Goal: Task Accomplishment & Management: Complete application form

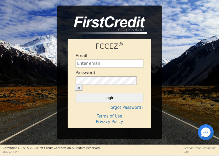
type input "[EMAIL_ADDRESS][DOMAIN_NAME]"
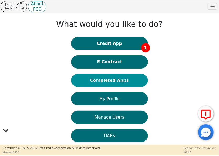
click at [105, 79] on button "Completed Apps" at bounding box center [109, 80] width 77 height 13
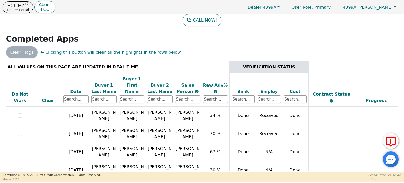
scroll to position [39, 0]
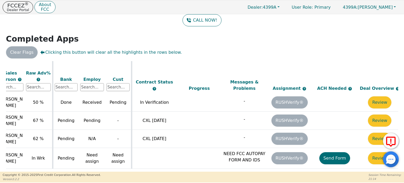
scroll to position [340, 184]
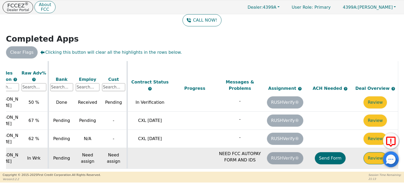
click at [368, 152] on button "Review" at bounding box center [374, 158] width 23 height 12
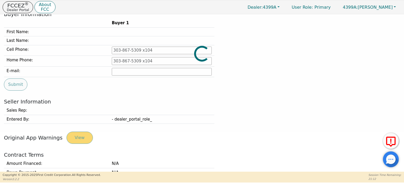
type input "830-220-9215"
type input "brandon.richards14@yahoo.com"
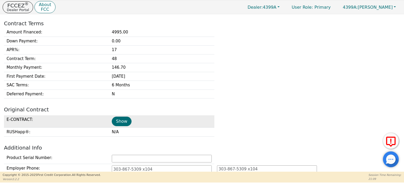
scroll to position [171, 0]
click at [124, 119] on button "Show" at bounding box center [122, 120] width 20 height 9
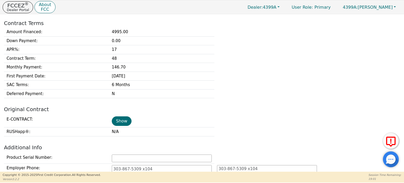
click at [148, 109] on h2 "Original Contract" at bounding box center [202, 109] width 396 height 6
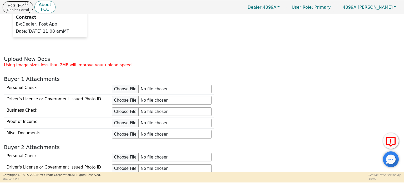
scroll to position [460, 0]
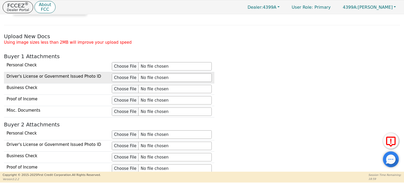
click at [125, 80] on td at bounding box center [161, 77] width 105 height 11
click at [125, 77] on input "file" at bounding box center [162, 77] width 100 height 8
type input "C:\fakepath\B&T TDL-fr.JPG"
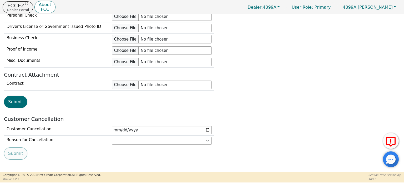
scroll to position [556, 0]
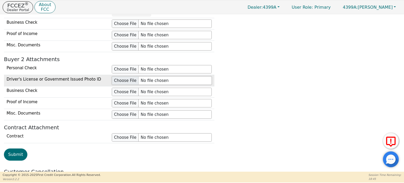
click at [120, 78] on input "file" at bounding box center [162, 80] width 100 height 8
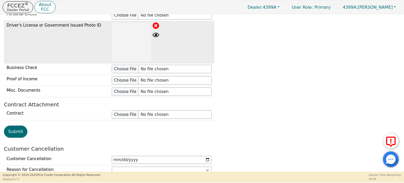
scroll to position [640, 0]
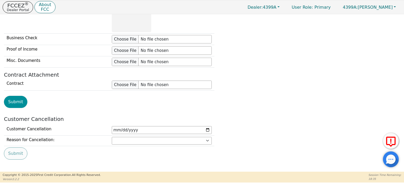
click at [8, 96] on button "Submit" at bounding box center [15, 102] width 23 height 12
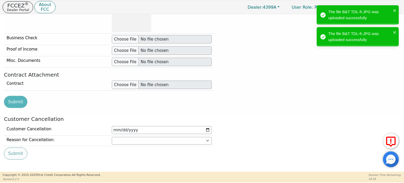
scroll to position [578, 0]
